Goal: Information Seeking & Learning: Check status

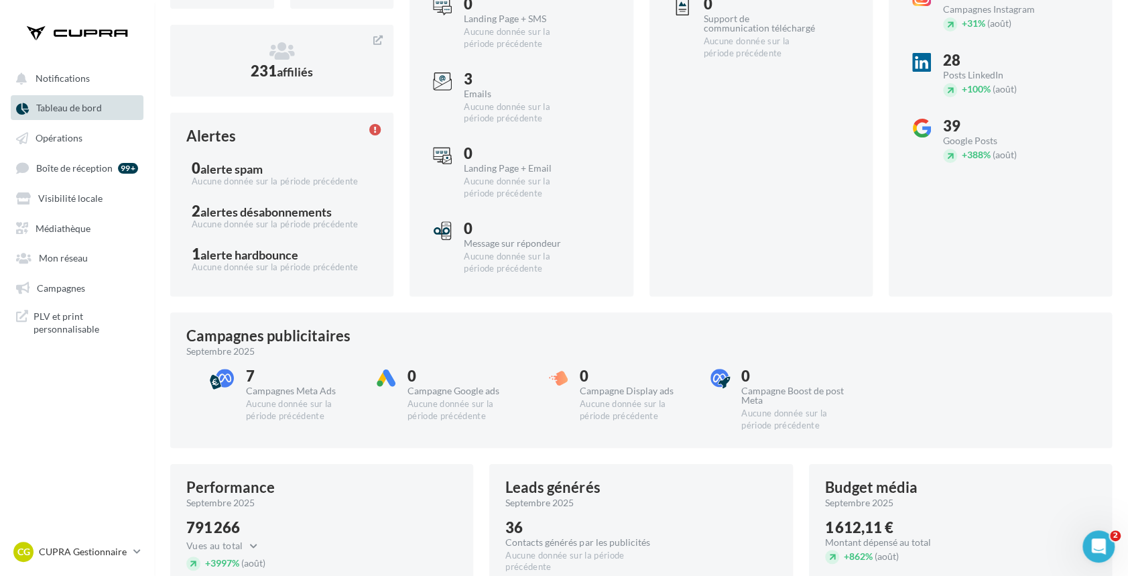
scroll to position [249, 0]
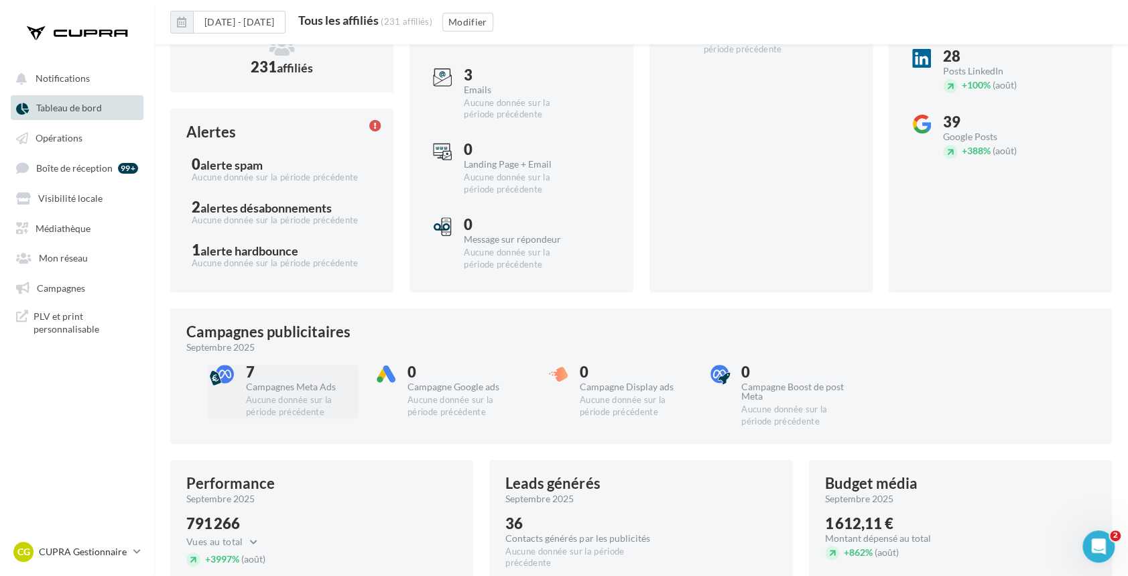
click at [306, 391] on div "7 Campagnes Meta Ads Aucune donnée sur la période précédente" at bounding box center [302, 392] width 112 height 54
click at [285, 388] on div "Campagnes Meta Ads" at bounding box center [302, 386] width 112 height 9
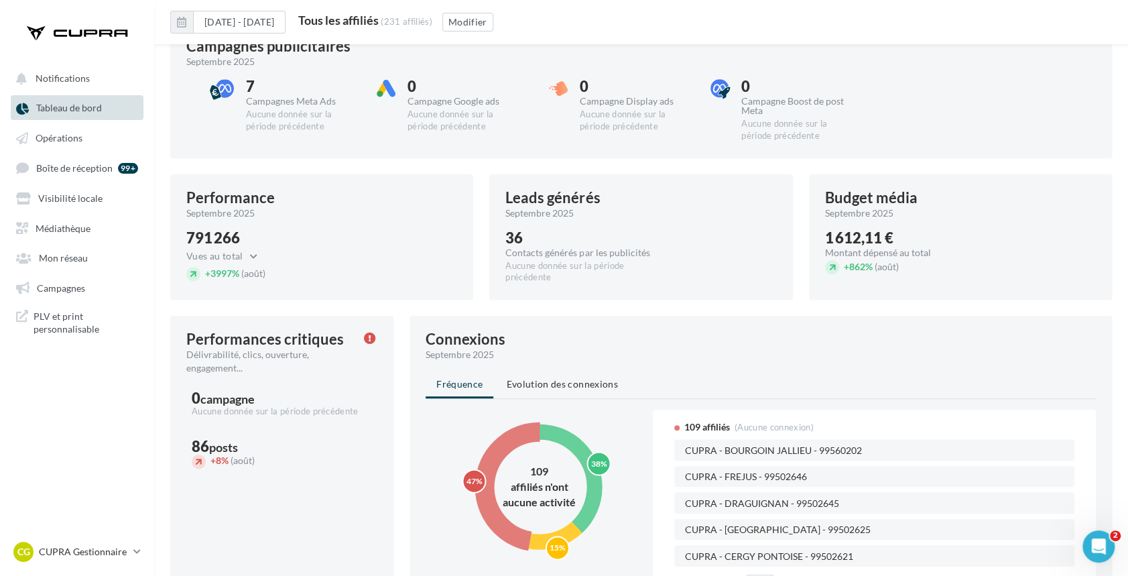
scroll to position [487, 0]
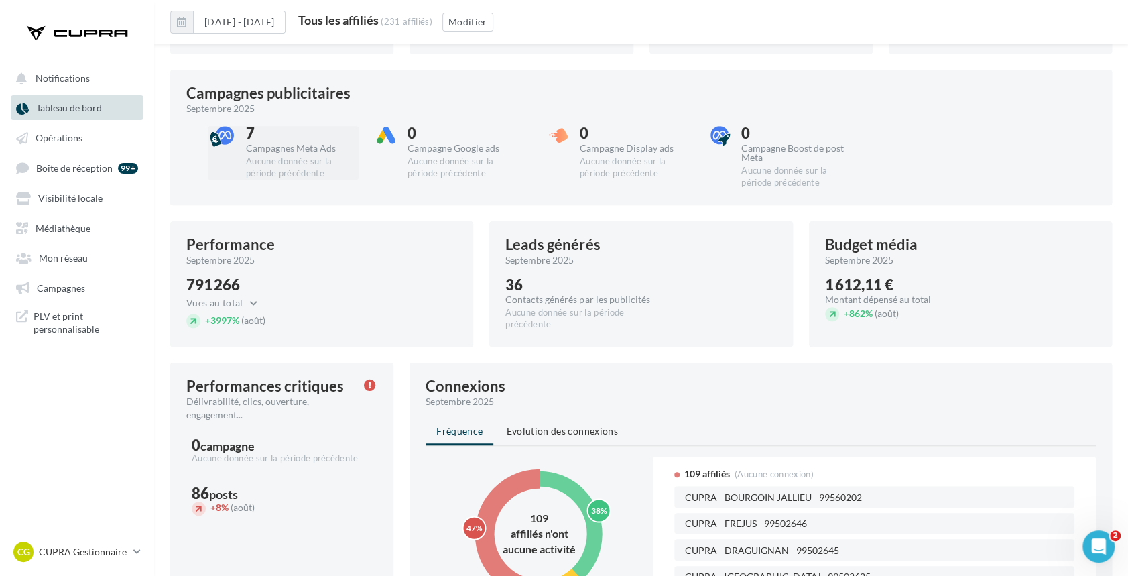
drag, startPoint x: 268, startPoint y: 156, endPoint x: 252, endPoint y: 134, distance: 26.8
click at [254, 134] on div "7" at bounding box center [302, 133] width 112 height 15
click at [246, 135] on div "7" at bounding box center [302, 133] width 112 height 15
click at [239, 137] on div at bounding box center [225, 137] width 34 height 22
click at [223, 135] on div at bounding box center [224, 135] width 19 height 19
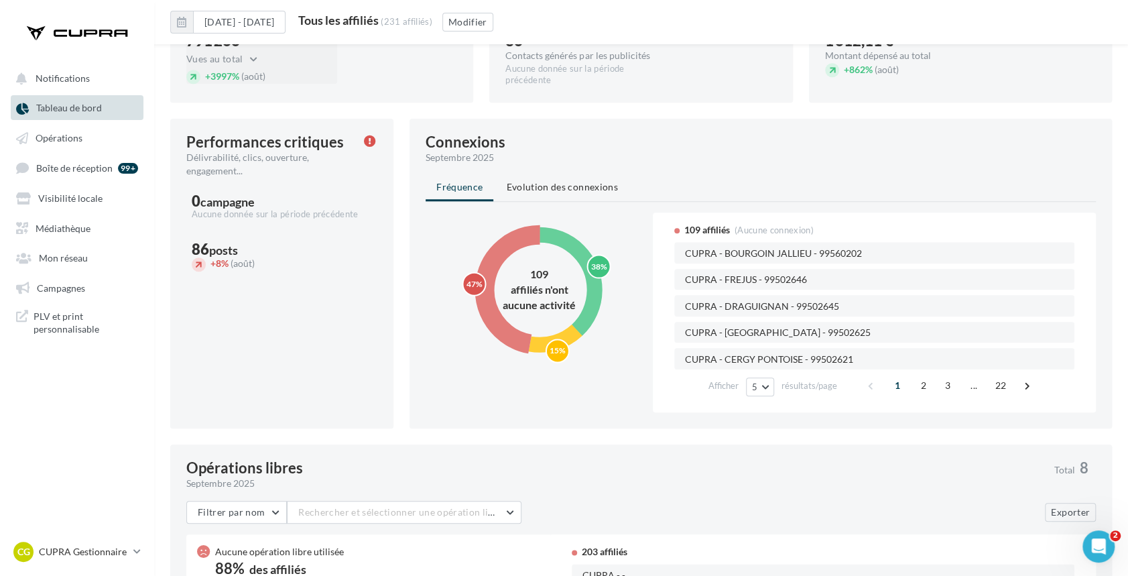
scroll to position [725, 0]
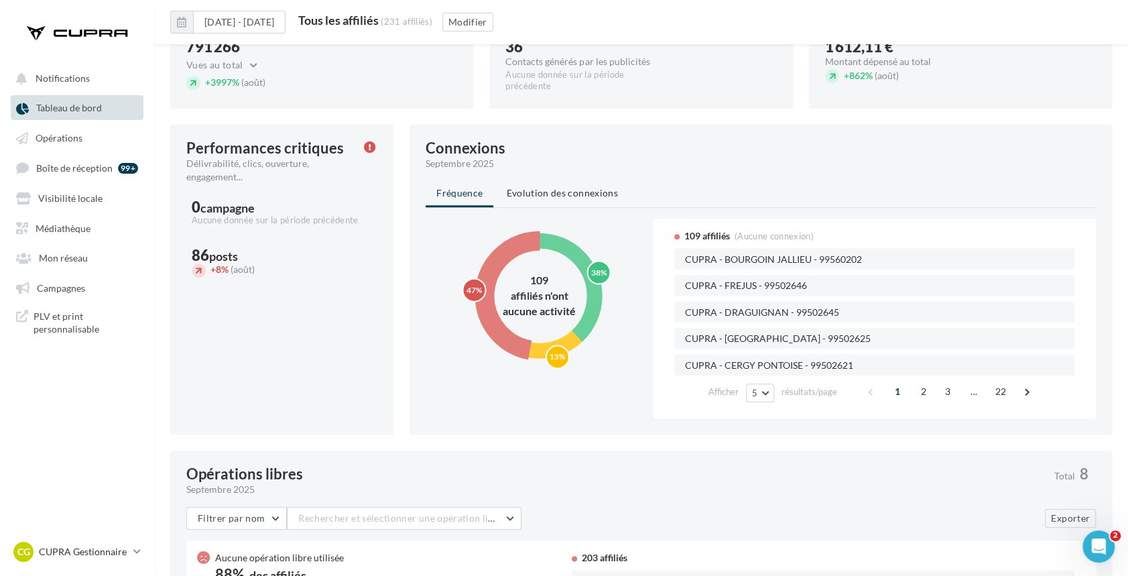
click at [589, 257] on circle at bounding box center [540, 296] width 110 height 110
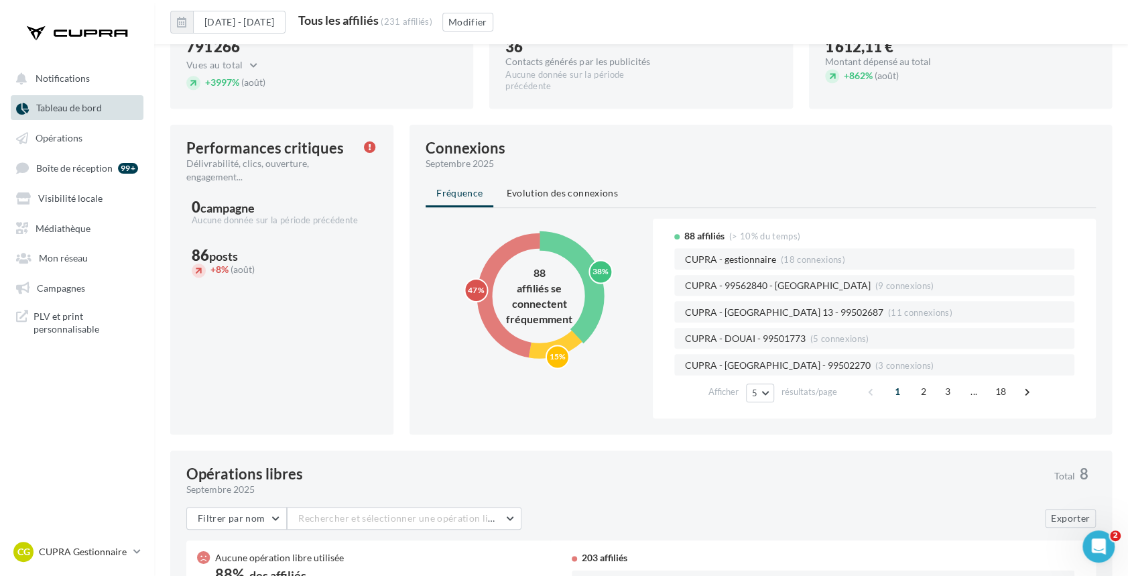
click at [876, 286] on span "(9 connexions)" at bounding box center [905, 285] width 59 height 11
click at [888, 312] on span "(11 connexions)" at bounding box center [920, 312] width 64 height 11
click at [559, 189] on span "Evolution des connexions" at bounding box center [561, 192] width 111 height 11
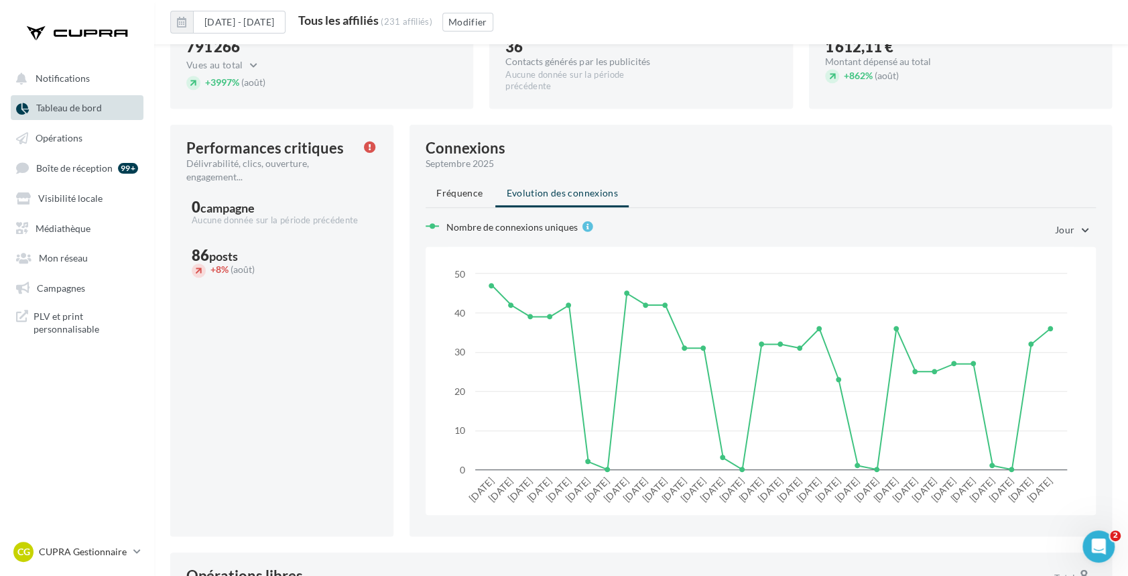
click at [1060, 219] on button "Jour" at bounding box center [1071, 230] width 52 height 23
click at [1047, 296] on span "Semaine" at bounding box center [1034, 298] width 35 height 11
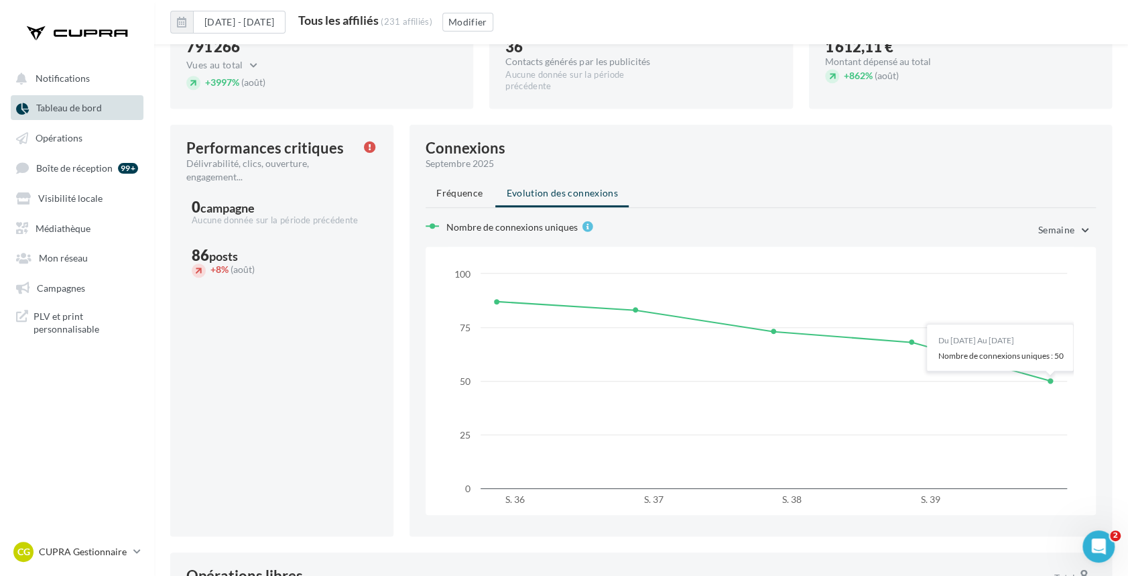
click at [1055, 227] on span "Semaine" at bounding box center [1057, 229] width 36 height 11
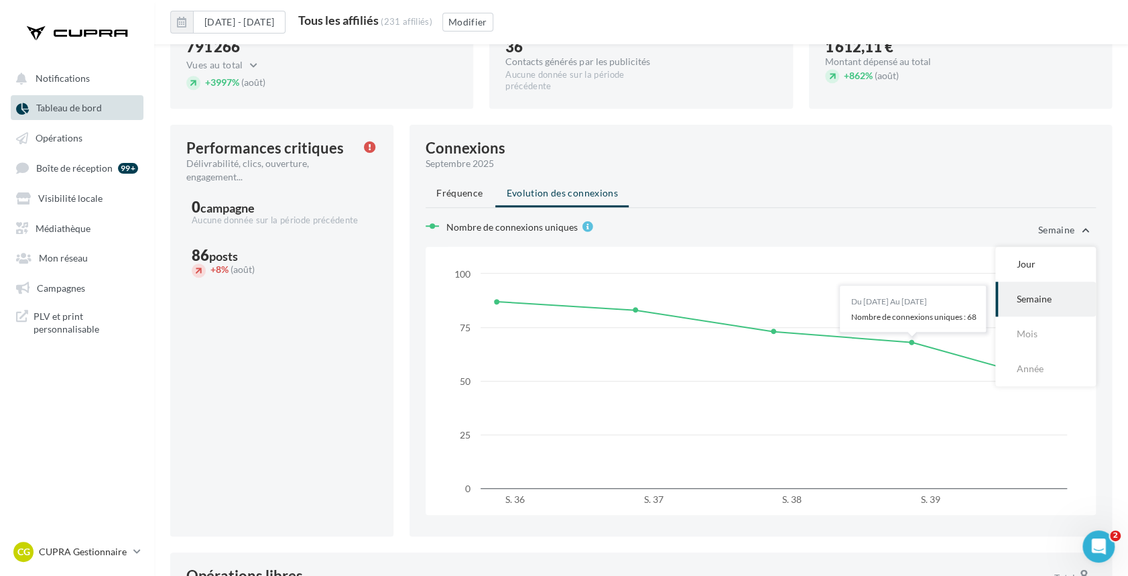
click at [803, 223] on div "Nombre de connexions uniques Semaine Jour Semaine Mois Année" at bounding box center [761, 230] width 670 height 23
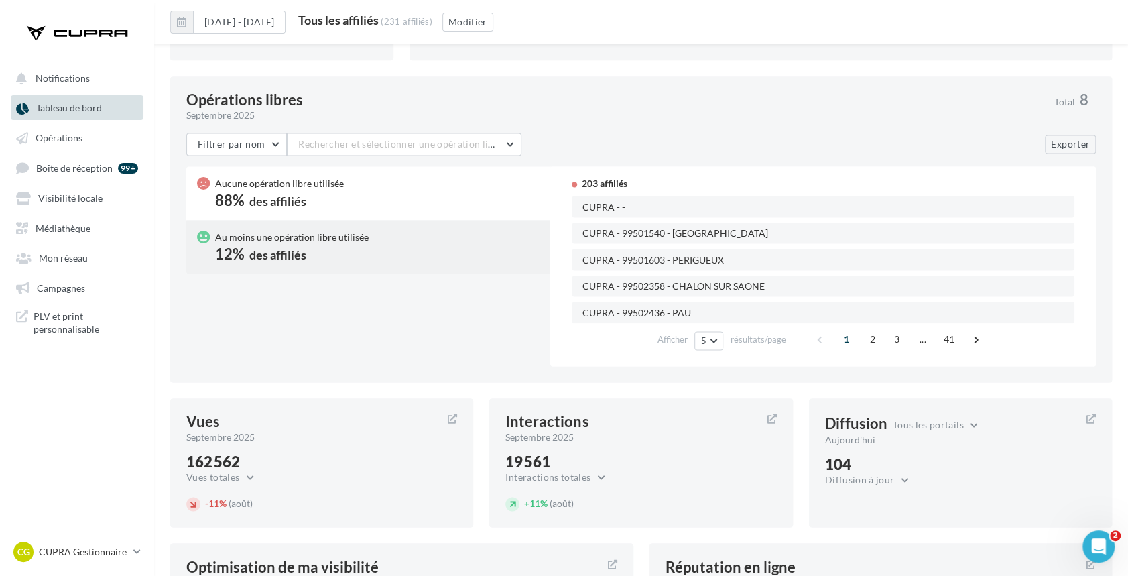
scroll to position [1202, 0]
click at [270, 139] on button "Filtrer par nom" at bounding box center [236, 143] width 101 height 23
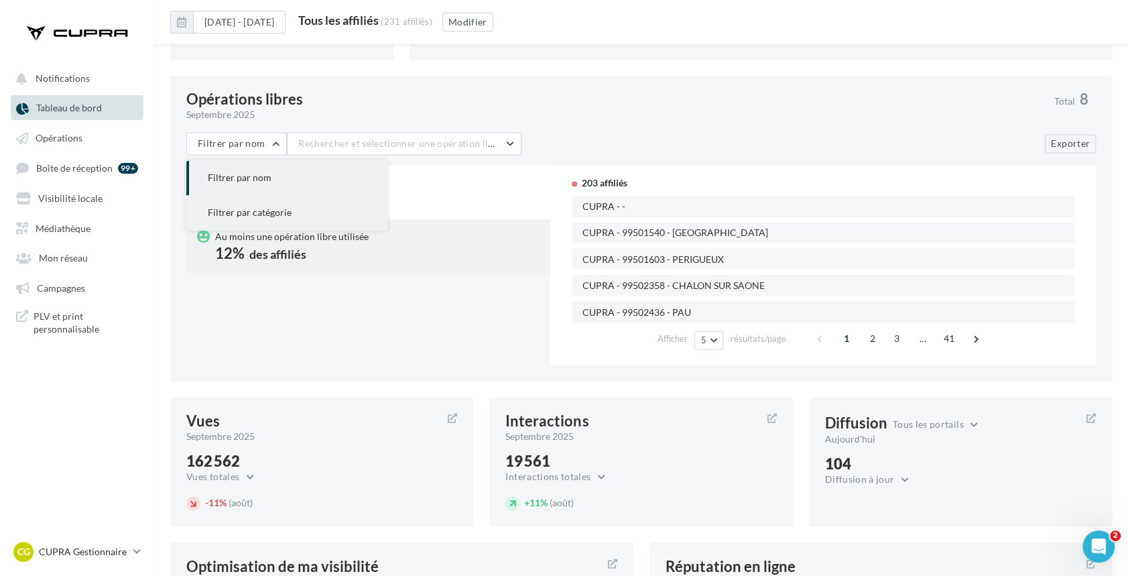
click at [263, 211] on span "Filtrer par catégorie" at bounding box center [250, 212] width 84 height 11
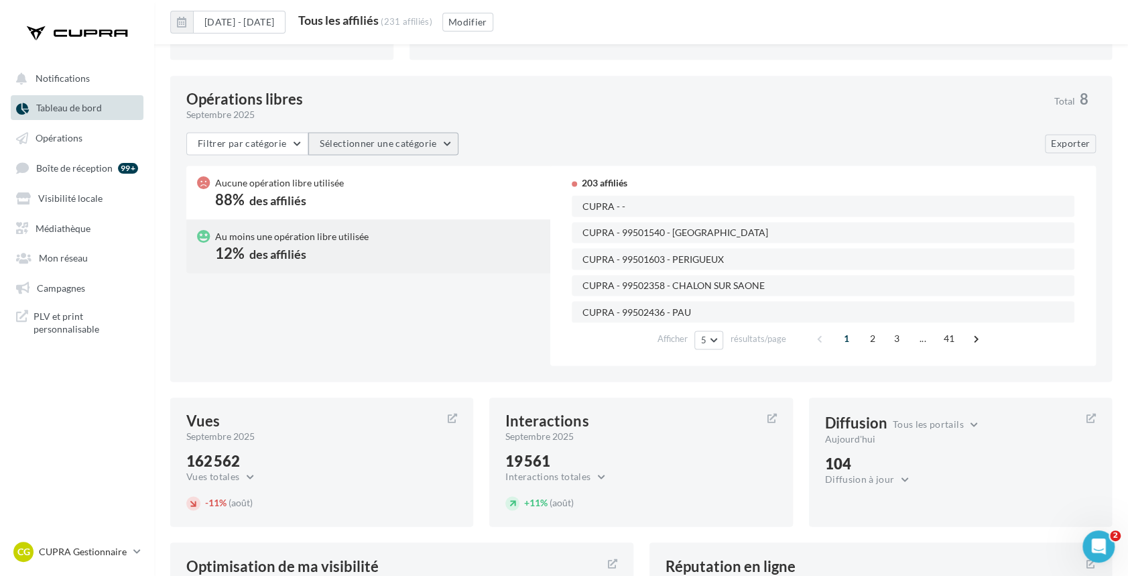
click at [381, 141] on button "Sélectionner une catégorie" at bounding box center [383, 143] width 150 height 23
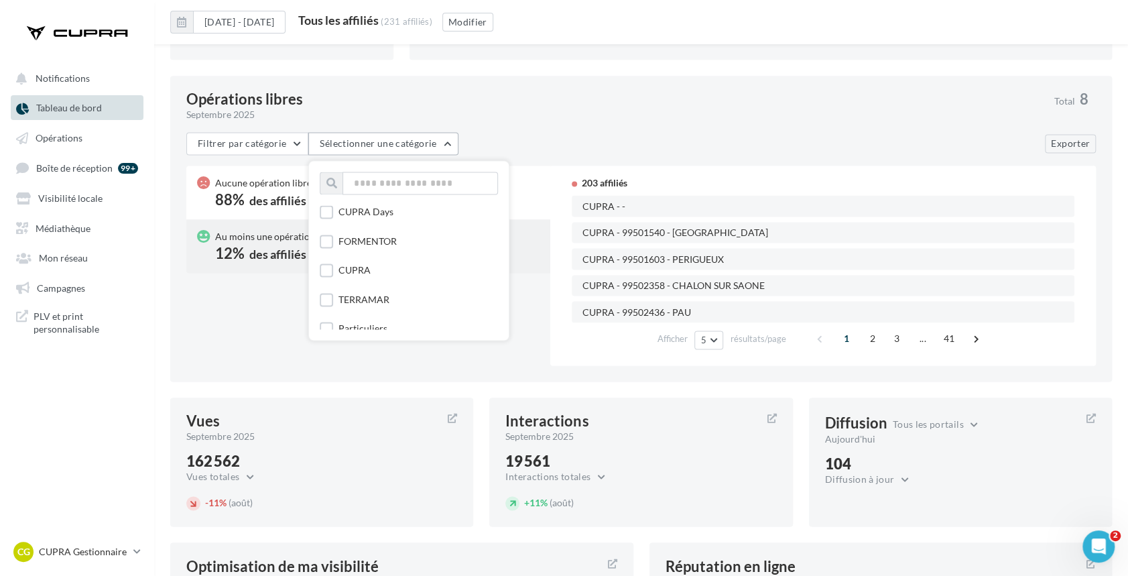
scroll to position [0, 0]
click at [354, 246] on div "CUPRA Days" at bounding box center [366, 242] width 55 height 13
click at [636, 116] on div "septembre 2025" at bounding box center [615, 114] width 858 height 13
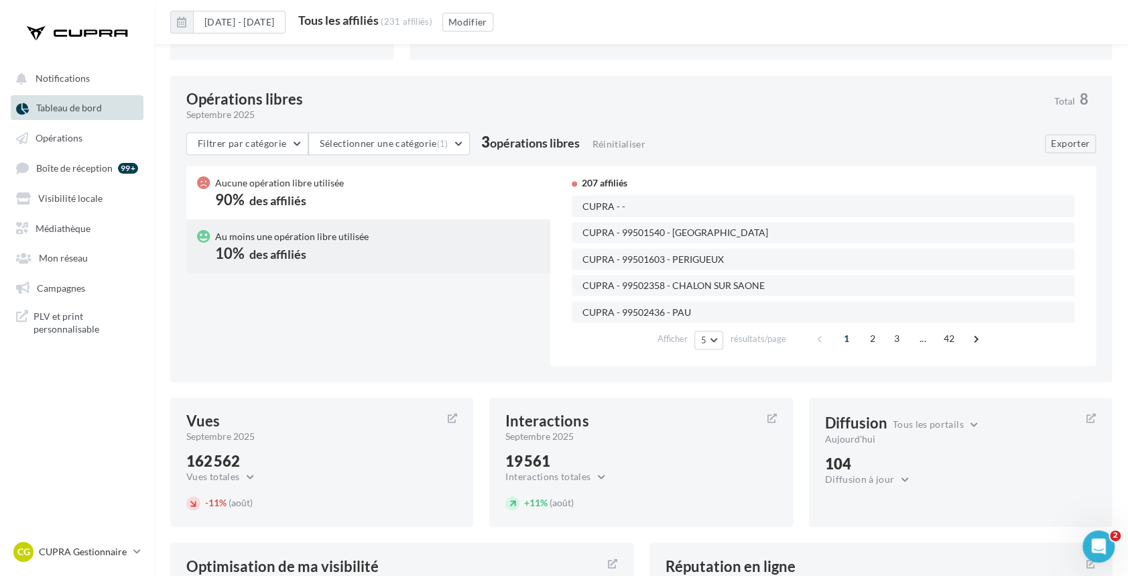
click at [338, 272] on div "Aucune opération libre utilisée 90% des affiliés Au moins une opération libre u…" at bounding box center [641, 266] width 910 height 200
click at [343, 251] on div "Au moins une opération libre utilisée 10% des affiliés" at bounding box center [292, 246] width 154 height 32
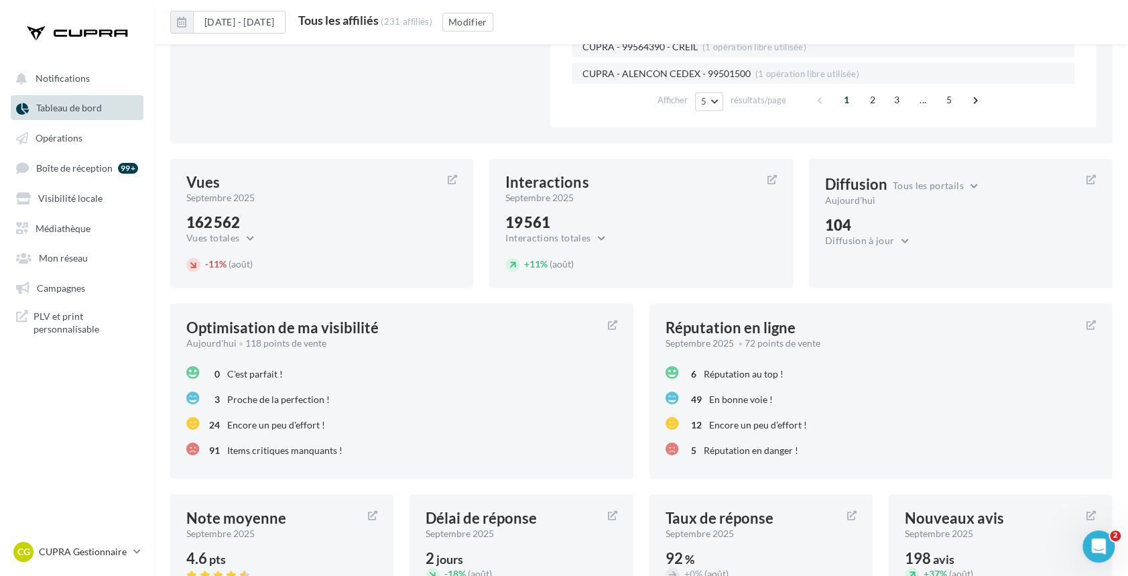
scroll to position [1202, 0]
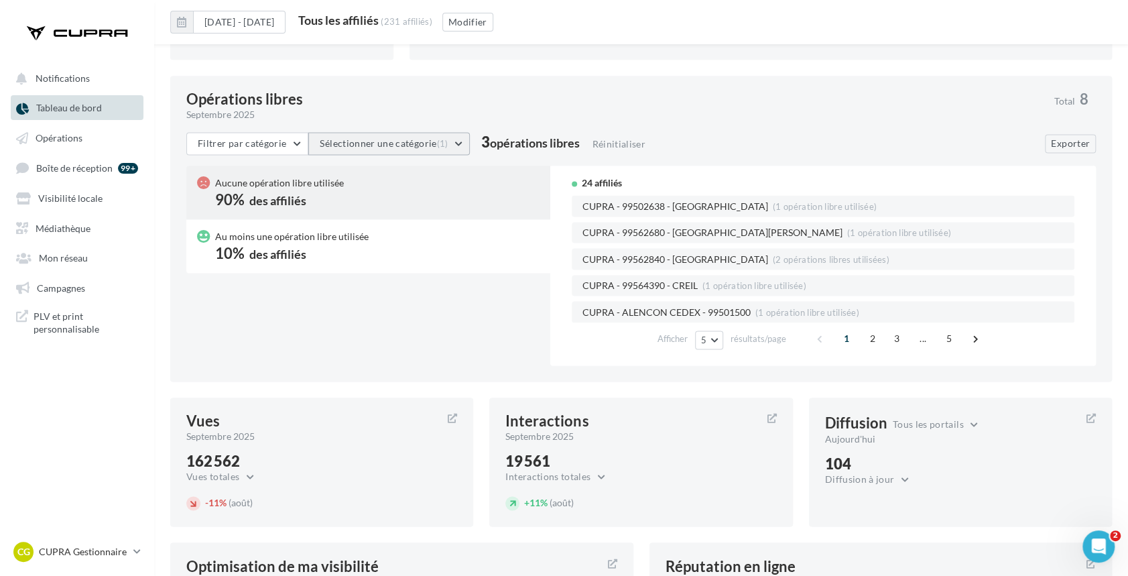
click at [370, 145] on button "Sélectionner une catégorie (1)" at bounding box center [389, 143] width 162 height 23
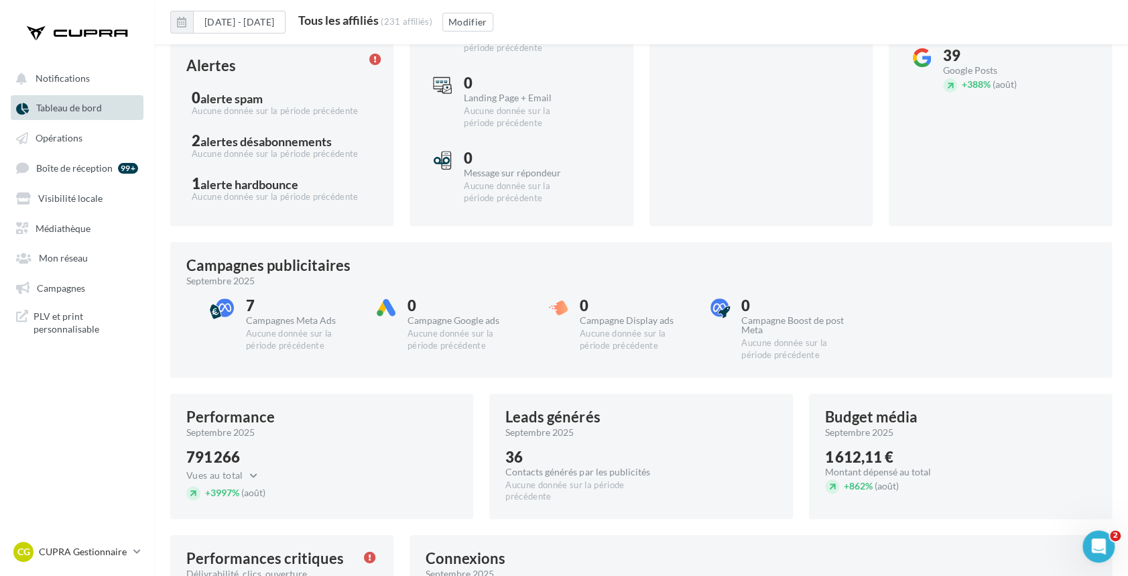
scroll to position [0, 0]
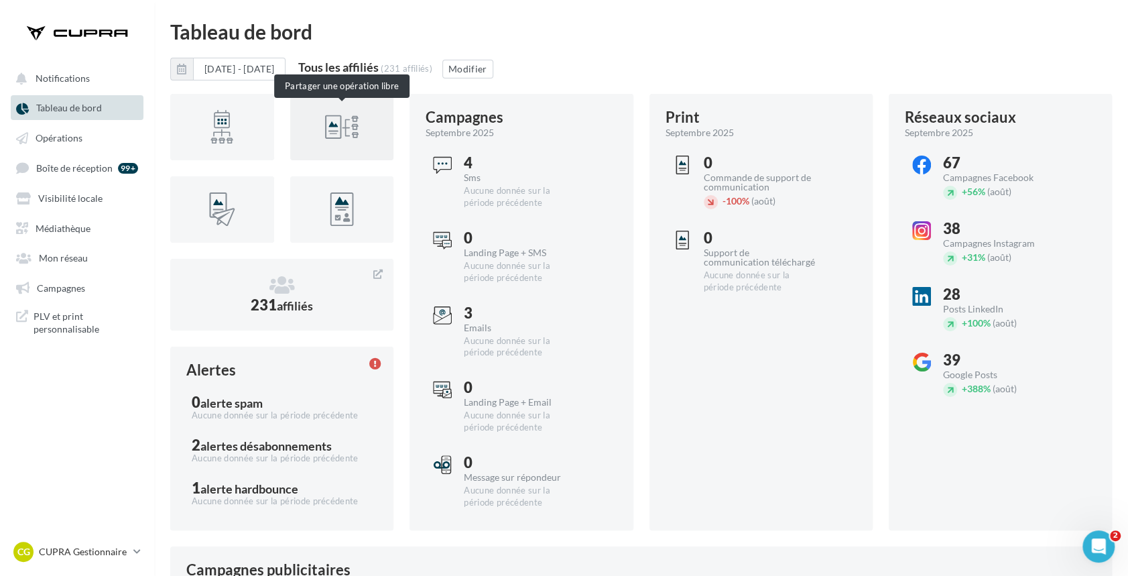
click at [351, 127] on div at bounding box center [342, 127] width 40 height 40
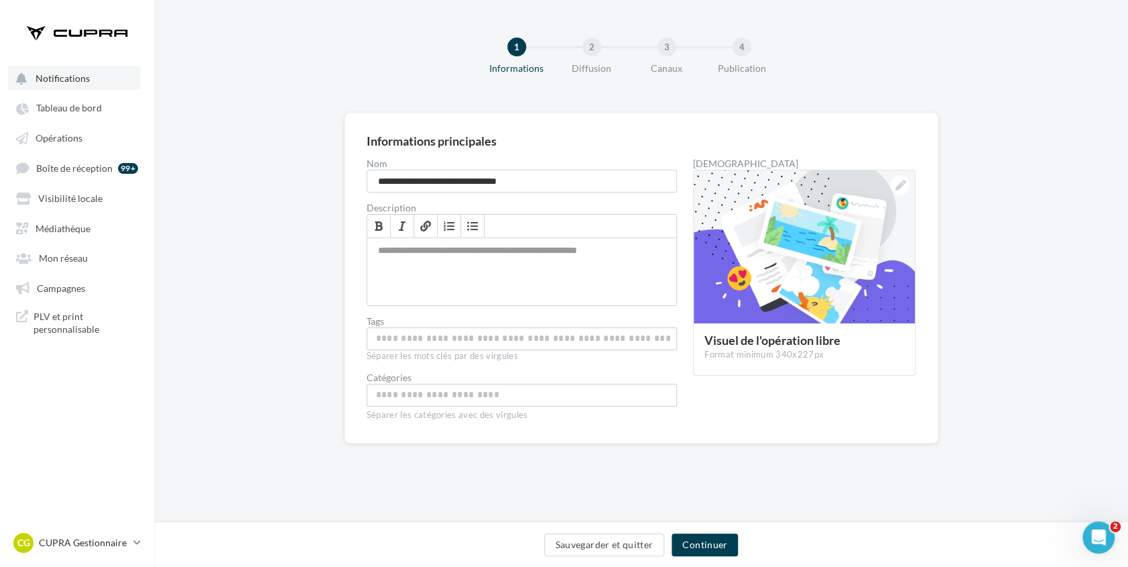
click at [57, 86] on button "Notifications" at bounding box center [74, 78] width 133 height 24
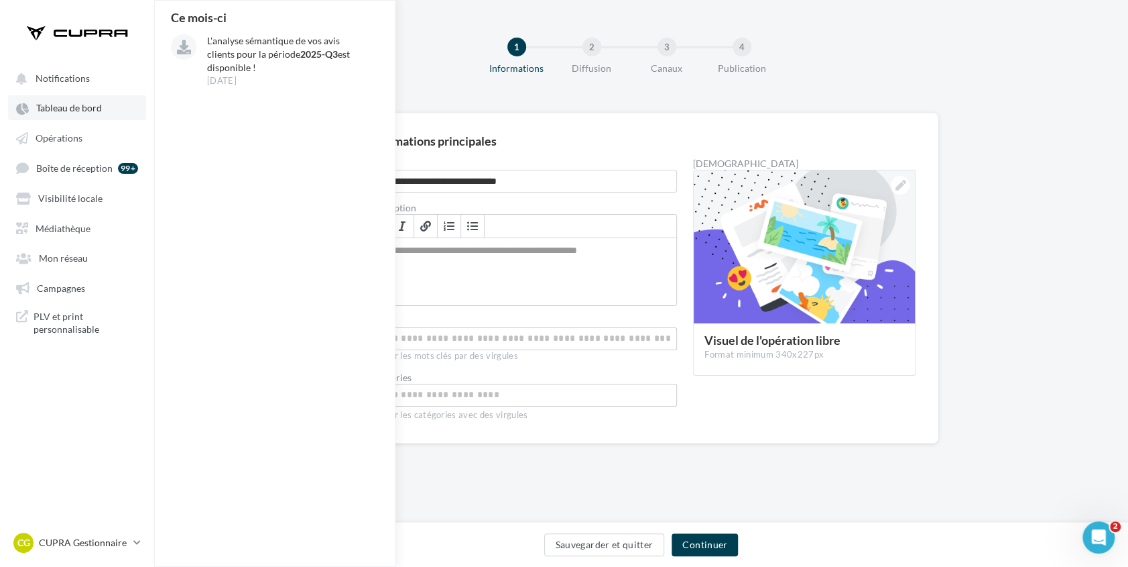
click at [58, 107] on span "Tableau de bord" at bounding box center [69, 108] width 66 height 11
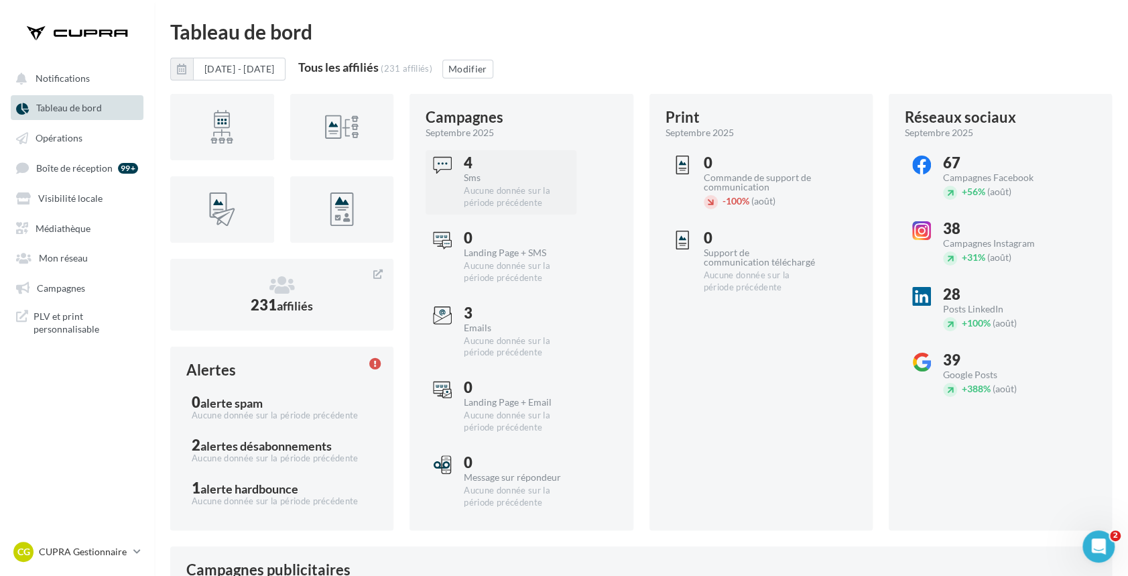
click at [483, 190] on div "Aucune donnée sur la période précédente" at bounding box center [520, 197] width 112 height 24
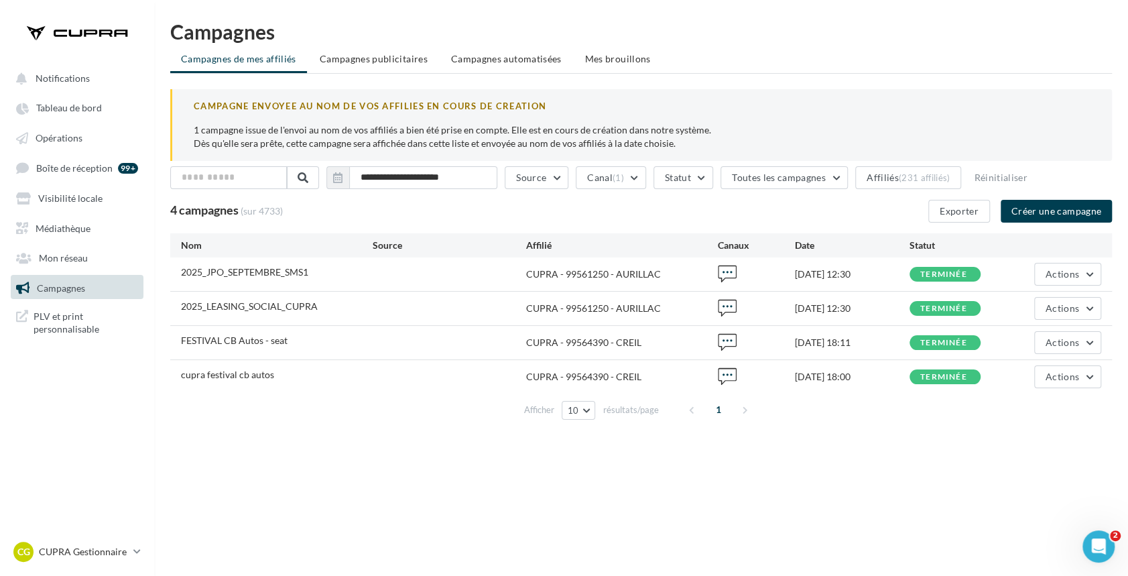
scroll to position [21, 0]
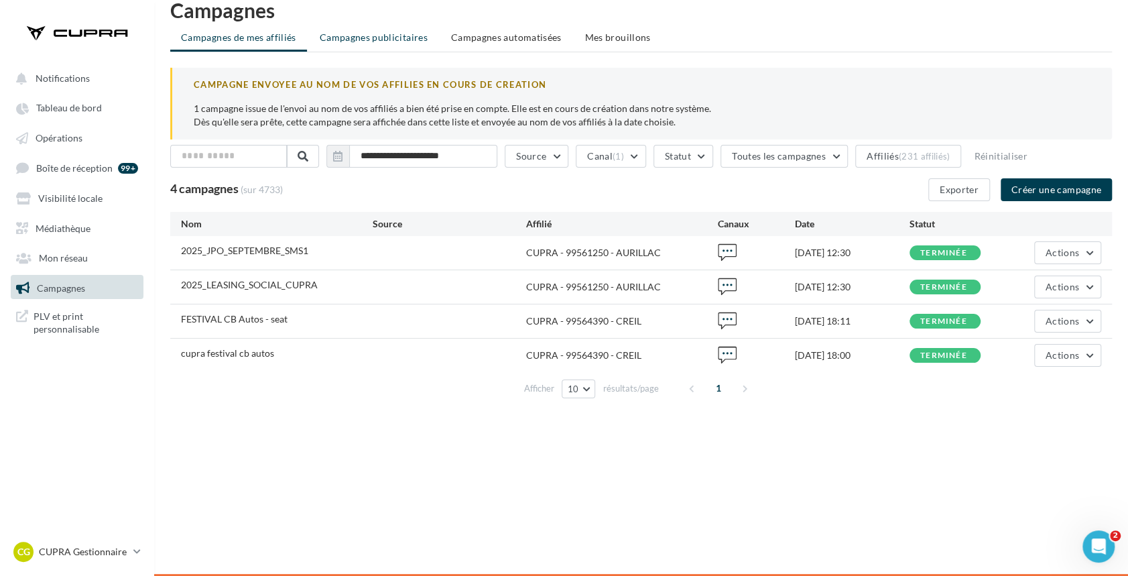
click at [393, 34] on span "Campagnes publicitaires" at bounding box center [374, 37] width 108 height 11
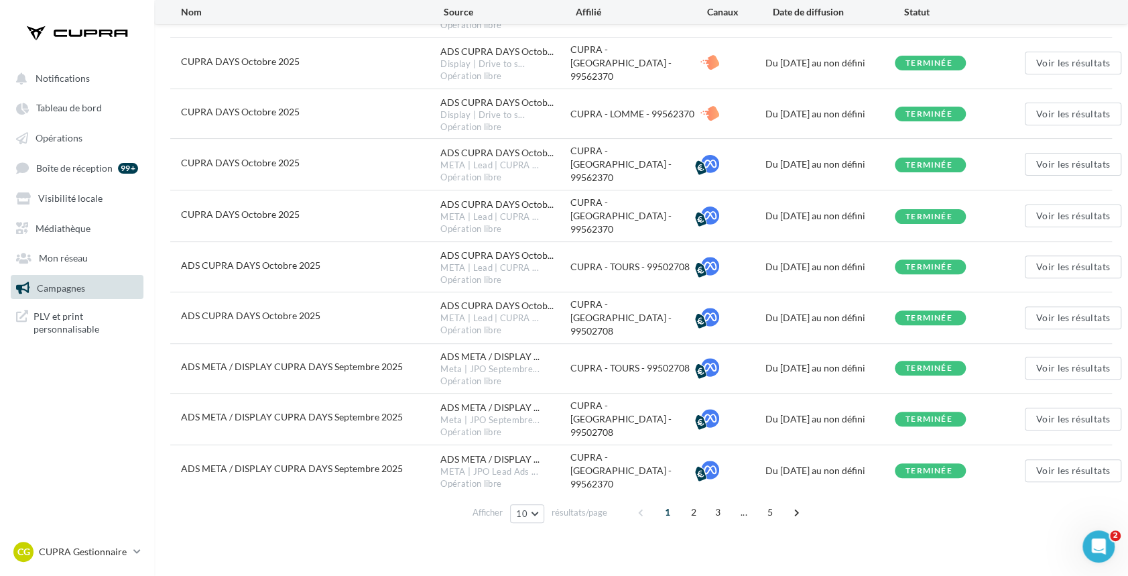
scroll to position [201, 0]
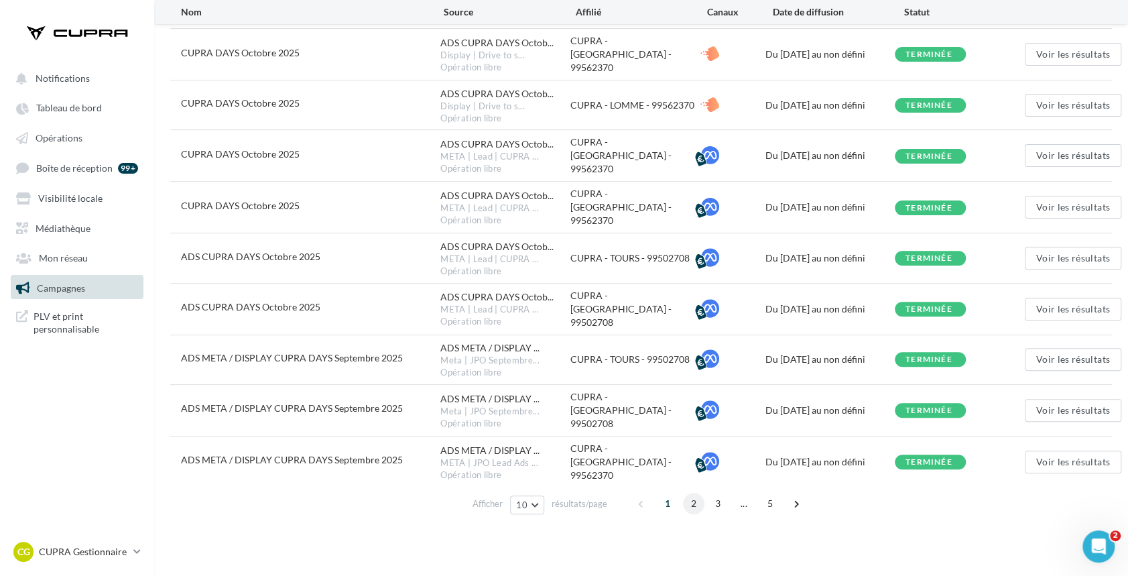
click at [689, 493] on span "2" at bounding box center [693, 503] width 21 height 21
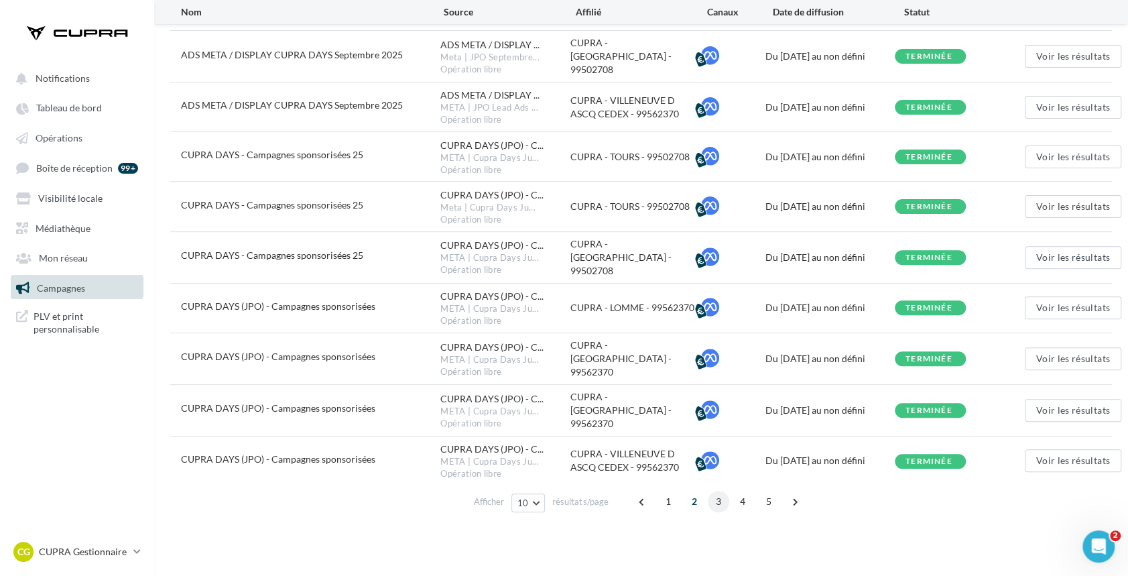
click at [714, 491] on span "3" at bounding box center [718, 501] width 21 height 21
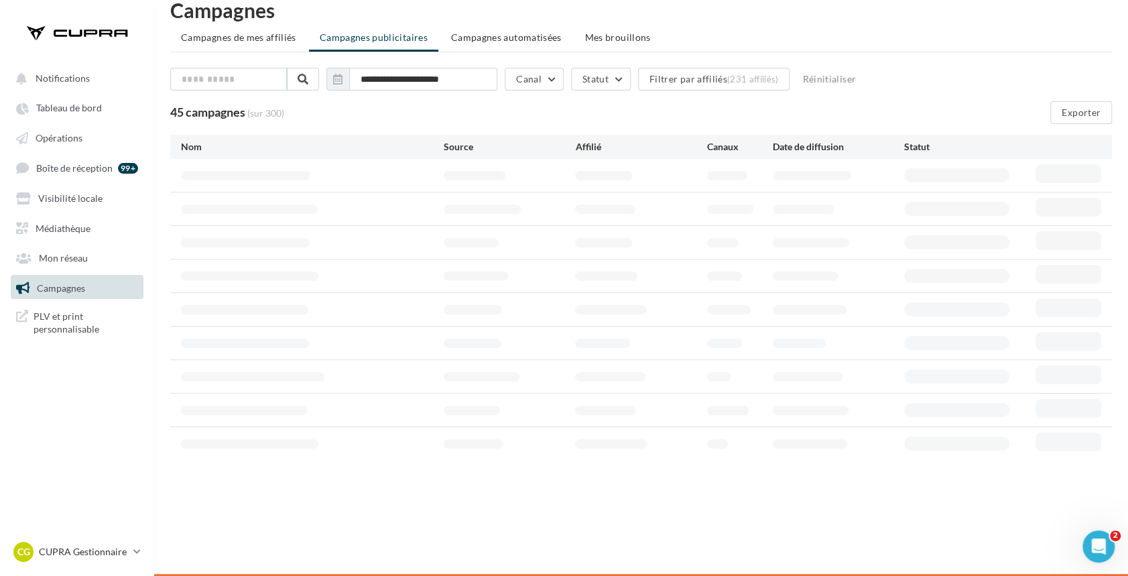
scroll to position [25, 0]
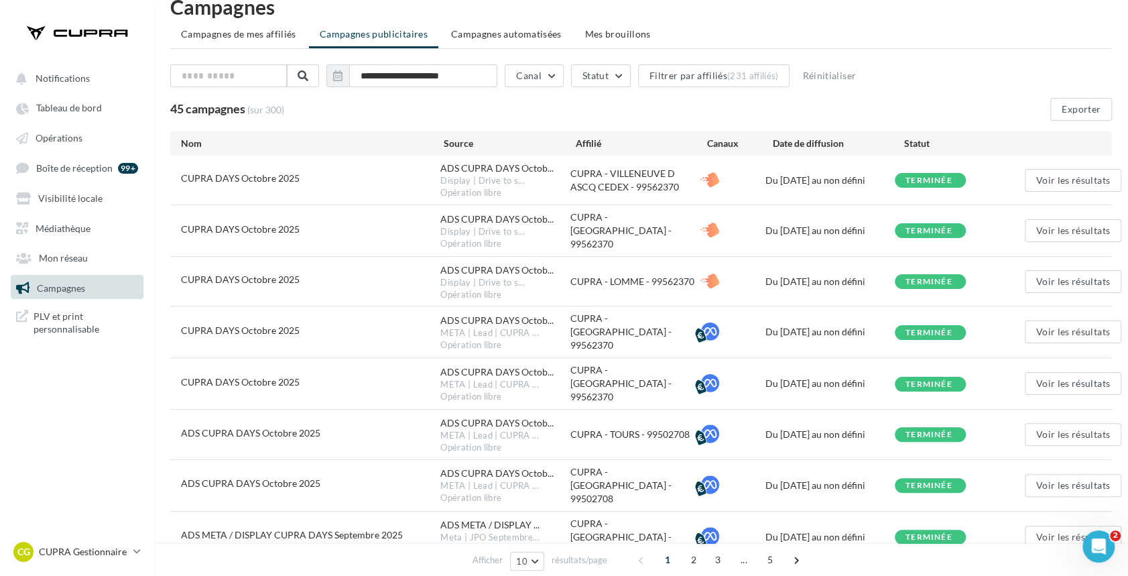
click at [712, 277] on icon at bounding box center [710, 281] width 19 height 19
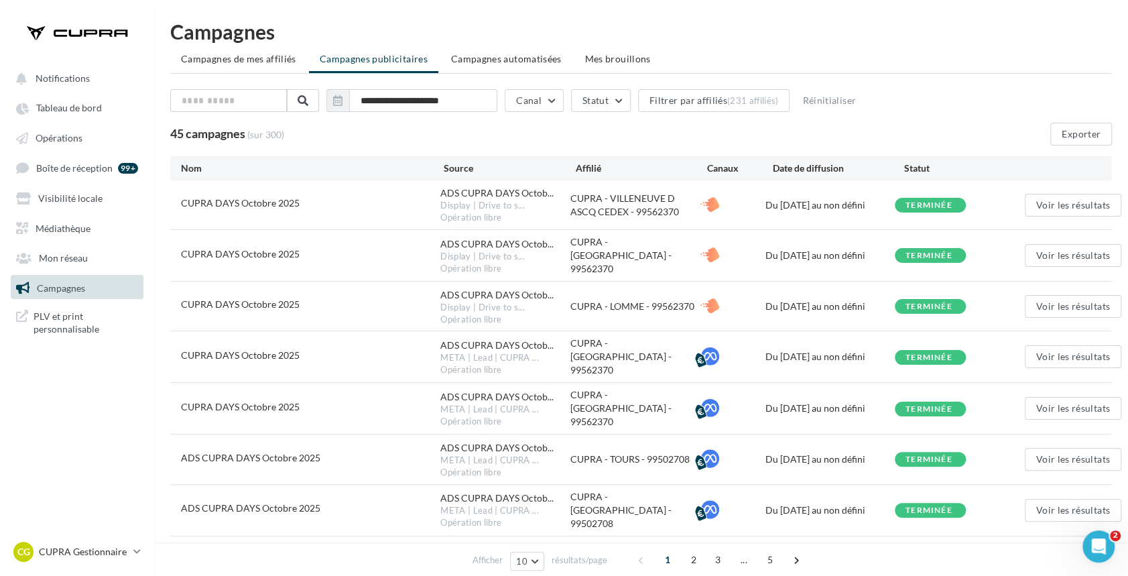
scroll to position [201, 0]
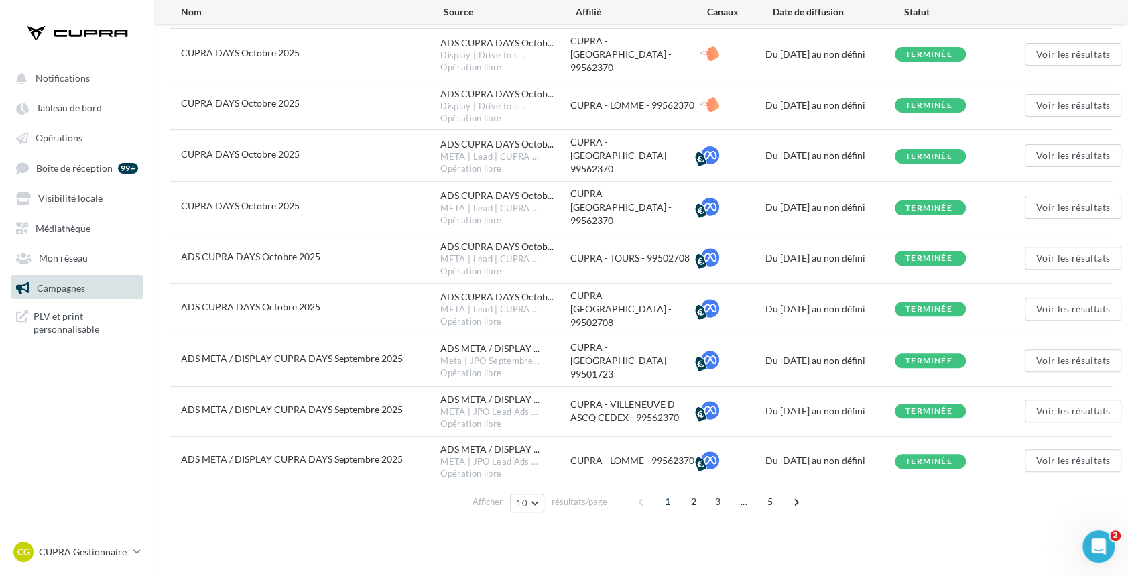
click at [640, 300] on div "CUPRA - [GEOGRAPHIC_DATA] - 99502708" at bounding box center [636, 309] width 130 height 40
click at [644, 241] on div "ADS CUPRA DAYS Octobre 2025 ADS CUPRA DAYS Octob... META | Lead | CUPRA ... Opé…" at bounding box center [641, 257] width 942 height 49
click at [634, 209] on div "CUPRA - [GEOGRAPHIC_DATA] - 99562370" at bounding box center [636, 207] width 130 height 40
click at [1075, 199] on button "Voir les résultats" at bounding box center [1073, 207] width 97 height 23
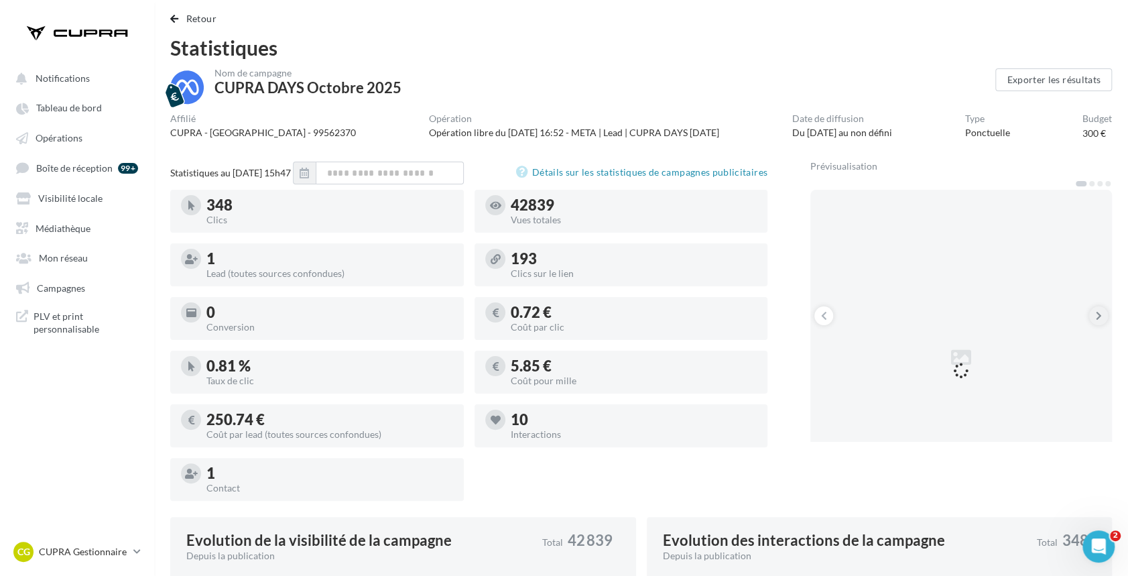
click at [1102, 311] on button at bounding box center [1098, 315] width 19 height 19
click at [202, 13] on span "Retour" at bounding box center [201, 18] width 30 height 11
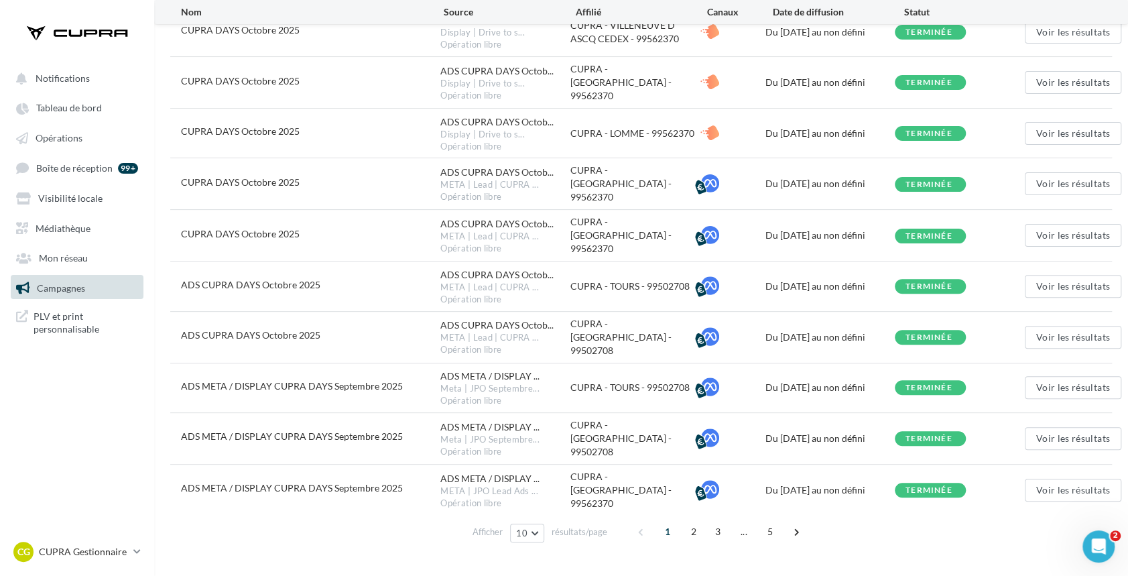
scroll to position [201, 0]
